Goal: Answer question/provide support: Share knowledge or assist other users

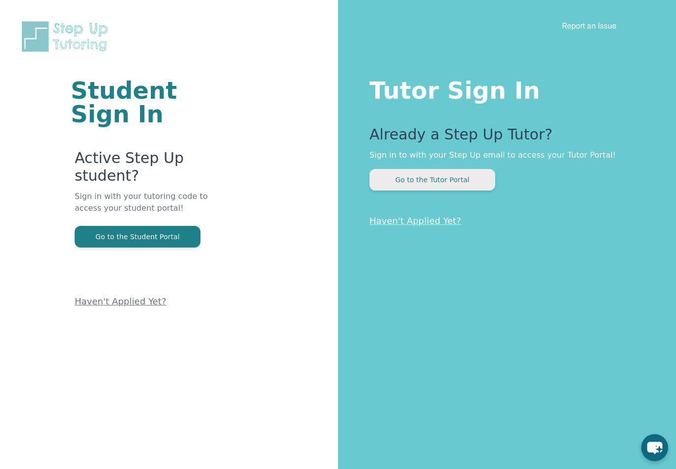
click at [407, 184] on button "Go to the Tutor Portal" at bounding box center [432, 180] width 126 height 22
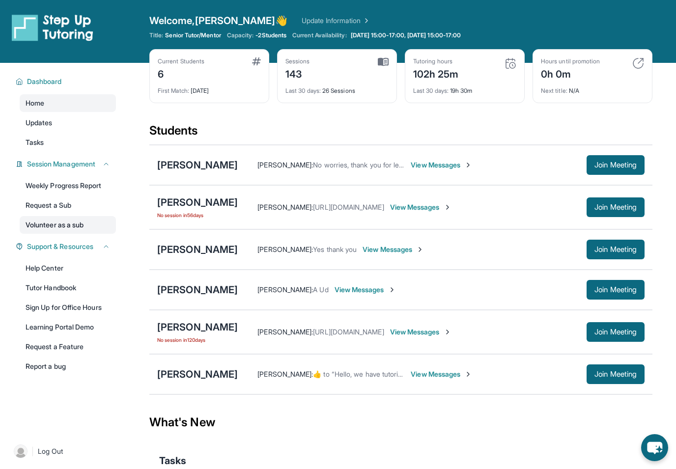
click at [100, 221] on link "Volunteer as a sub" at bounding box center [68, 225] width 96 height 18
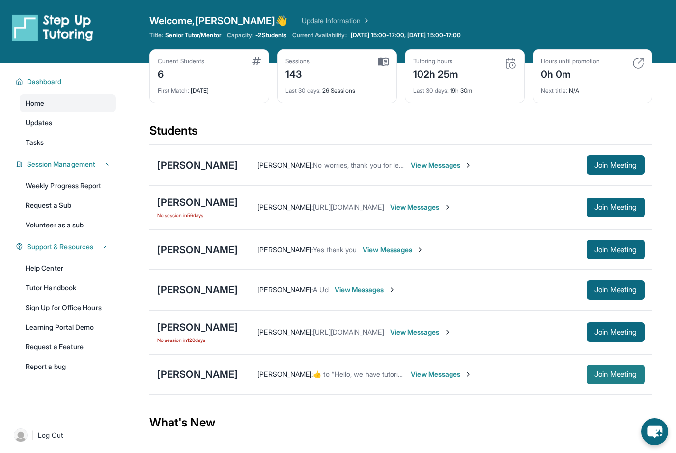
click at [628, 375] on span "Join Meeting" at bounding box center [615, 374] width 42 height 6
click at [596, 365] on button "Join Meeting" at bounding box center [615, 374] width 58 height 20
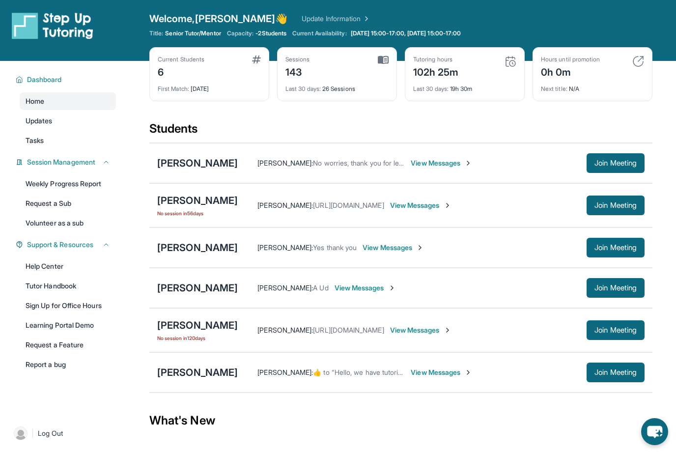
scroll to position [2, 0]
click at [593, 378] on button "Join Meeting" at bounding box center [615, 372] width 58 height 20
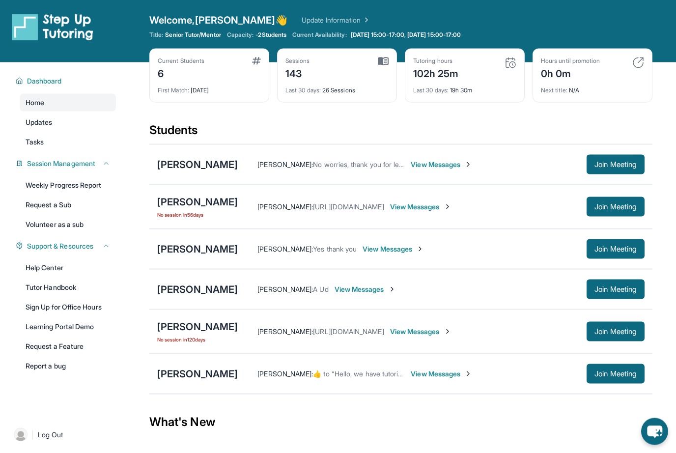
scroll to position [0, 0]
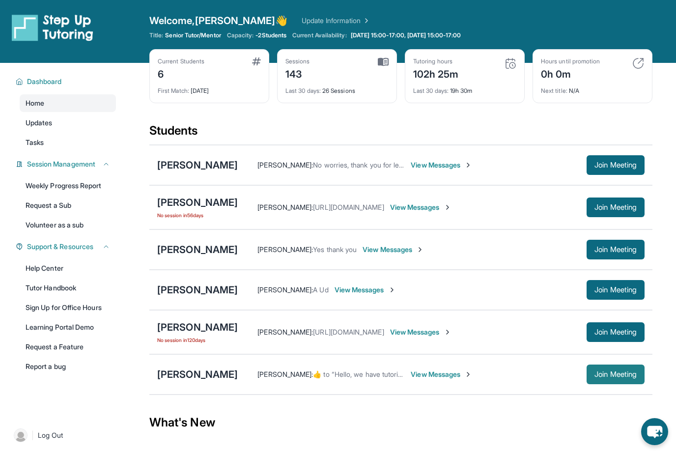
click at [601, 380] on button "Join Meeting" at bounding box center [615, 374] width 58 height 20
click at [185, 373] on div "[PERSON_NAME]" at bounding box center [197, 374] width 81 height 14
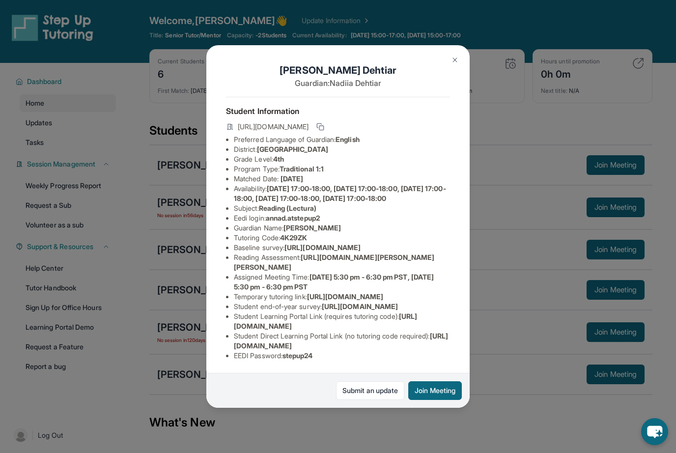
scroll to position [74, 0]
click at [409, 331] on li "Student Learning Portal Link (requires tutoring code) : https://student-portal.…" at bounding box center [342, 321] width 216 height 20
drag, startPoint x: 438, startPoint y: 360, endPoint x: 233, endPoint y: 359, distance: 204.8
click at [233, 359] on ul "Preferred Language of Guardian: English District: Glendale Unified School Distr…" at bounding box center [338, 248] width 224 height 226
copy li "https://student-portal.stepuptutoring.org/student/4K29ZK"
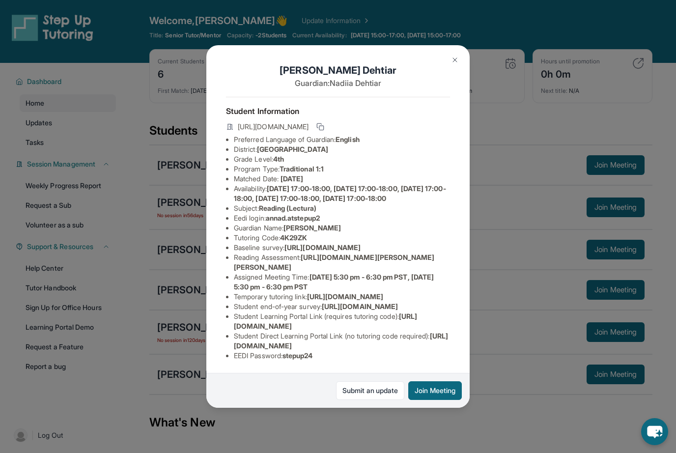
click at [455, 400] on button "Join Meeting" at bounding box center [435, 390] width 54 height 19
